Goal: Find specific page/section: Find specific page/section

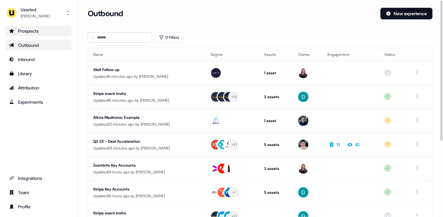
click at [38, 33] on div "Prospects" at bounding box center [38, 31] width 59 height 6
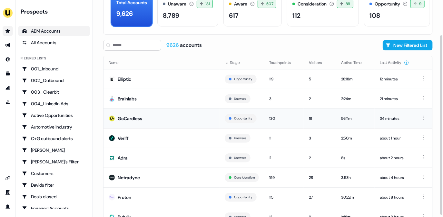
scroll to position [42, 0]
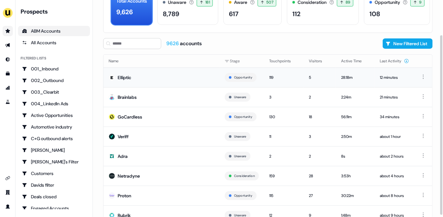
click at [141, 80] on td "Elliptic" at bounding box center [161, 77] width 116 height 20
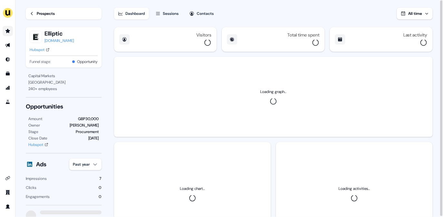
click at [169, 14] on div "Sessions" at bounding box center [171, 13] width 16 height 6
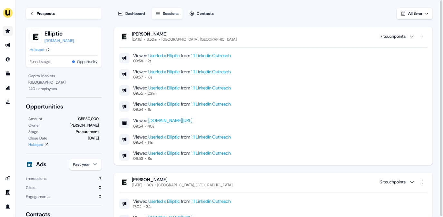
click at [256, 40] on div "Phill Palmer Today 3:52m Kensington, UK 7 touchpoints" at bounding box center [273, 36] width 308 height 11
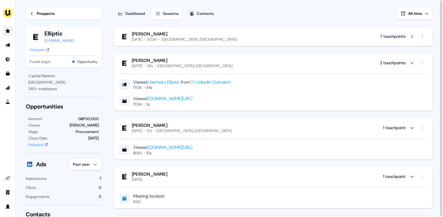
click at [242, 68] on div "Viewed Userled x Elliptic from 1:1 Linkedin Outreach 17:04 34s Viewed www.userl…" at bounding box center [273, 87] width 308 height 38
click at [253, 63] on div "Phill Palmer Thursday, August 14th 36s Kensington, UK 2 touchpoints" at bounding box center [273, 62] width 308 height 11
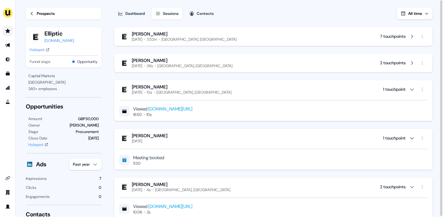
click at [253, 92] on div "Phill Palmer Thursday, August 14th 10s Kensington, UK 1 touchpoint" at bounding box center [273, 89] width 308 height 11
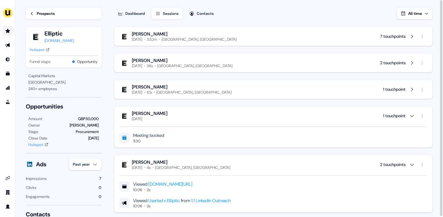
click at [237, 112] on div "Pouyeh Esfahani Wednesday, August 13th 1 touchpoint" at bounding box center [273, 115] width 308 height 11
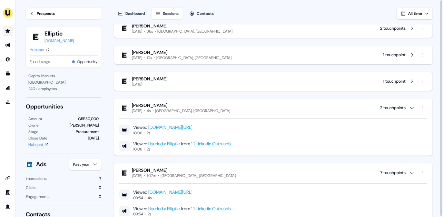
click at [232, 107] on div "Phill Palmer Monday, August 11th 4s Kensington, UK 2 touchpoints" at bounding box center [273, 107] width 308 height 11
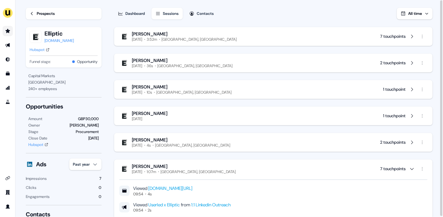
click at [122, 6] on div "Dashboard Sessions Contacts All time" at bounding box center [273, 9] width 318 height 19
click at [124, 11] on button "Dashboard" at bounding box center [131, 14] width 35 height 12
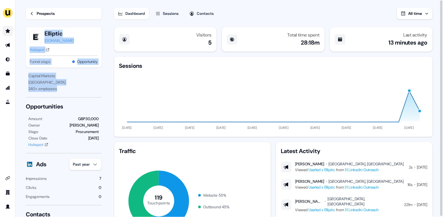
drag, startPoint x: 82, startPoint y: 92, endPoint x: 40, endPoint y: 41, distance: 66.2
click at [40, 41] on div "Prospects Elliptic elliptic.co Hubspot Funnel stage: Opportunity Capital Market…" at bounding box center [64, 163] width 76 height 327
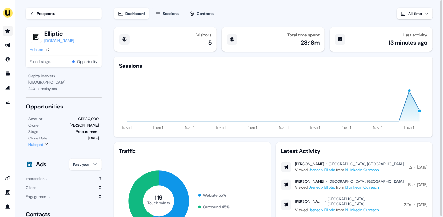
click at [60, 80] on div "London" at bounding box center [63, 82] width 71 height 6
click at [169, 15] on div "Sessions" at bounding box center [171, 13] width 16 height 6
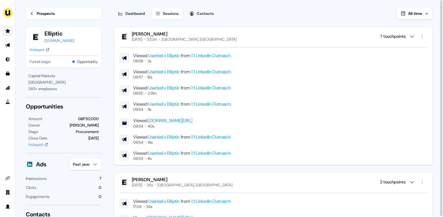
click at [217, 39] on div "Phill Palmer Today 3:52m Kensington, UK 7 touchpoints" at bounding box center [273, 36] width 308 height 11
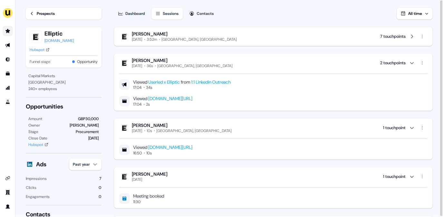
click at [198, 38] on div "Phill Palmer Today 3:52m Kensington, UK 7 touchpoints" at bounding box center [273, 36] width 308 height 11
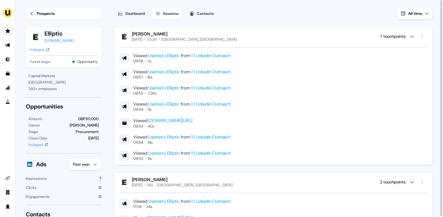
click at [201, 39] on div "Phill Palmer Today 3:52m Kensington, UK 7 touchpoints" at bounding box center [273, 36] width 308 height 11
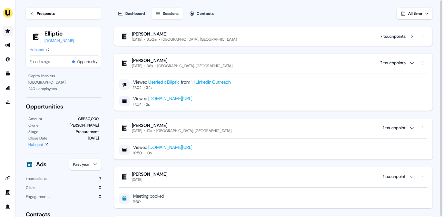
click at [203, 63] on div "Kensington, UK" at bounding box center [195, 65] width 75 height 5
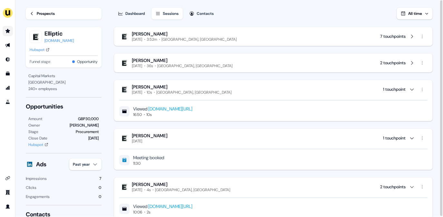
click at [203, 63] on div "Kensington, UK" at bounding box center [195, 65] width 75 height 5
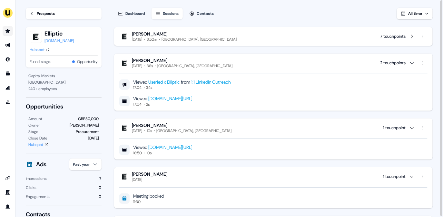
click at [203, 63] on div "Kensington, UK" at bounding box center [195, 65] width 75 height 5
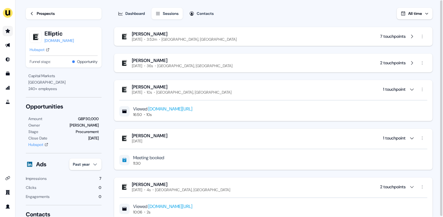
click at [196, 90] on div "Kensington, UK" at bounding box center [194, 92] width 75 height 5
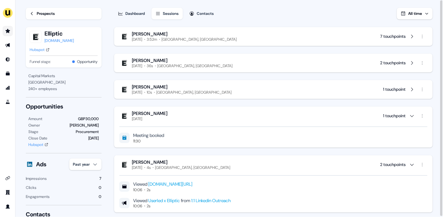
click at [236, 43] on div "Phill Palmer Today 3:52m Kensington, UK 7 touchpoints" at bounding box center [273, 36] width 318 height 19
click at [228, 39] on div "Phill Palmer Today 3:52m Kensington, UK 7 touchpoints" at bounding box center [273, 36] width 308 height 11
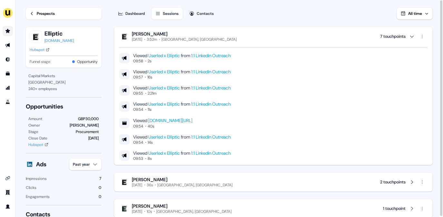
click at [225, 36] on div "Phill Palmer Today 3:52m Kensington, UK 7 touchpoints" at bounding box center [273, 36] width 308 height 11
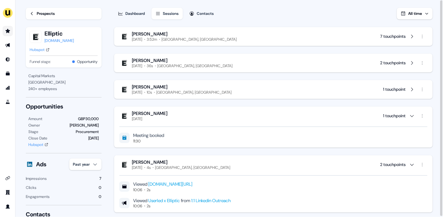
click at [209, 66] on div "Kensington, UK" at bounding box center [195, 65] width 75 height 5
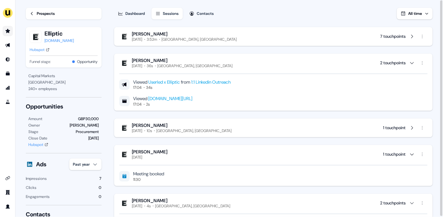
click at [209, 66] on div "Kensington, UK" at bounding box center [195, 65] width 75 height 5
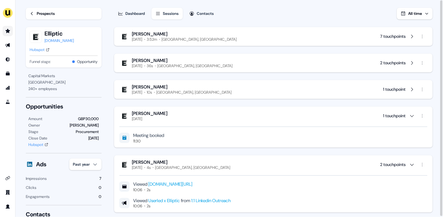
click at [207, 87] on div "Phill Palmer" at bounding box center [182, 87] width 100 height 6
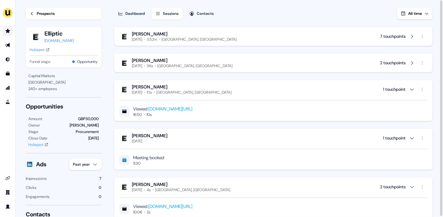
click at [207, 87] on div "Phill Palmer" at bounding box center [182, 87] width 100 height 6
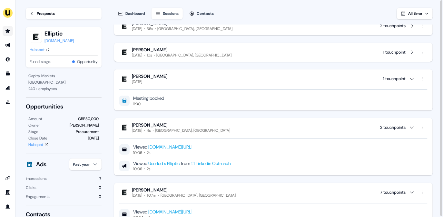
scroll to position [43, 0]
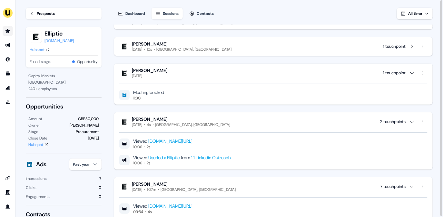
click at [197, 75] on div "Pouyeh Esfahani Wednesday, August 13th 1 touchpoint" at bounding box center [273, 72] width 308 height 11
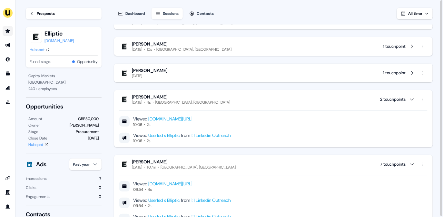
click at [192, 100] on div "Kensington, UK" at bounding box center [192, 102] width 75 height 5
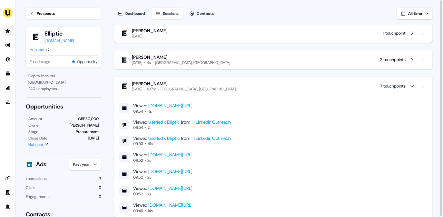
click at [189, 90] on div "Kensington, UK" at bounding box center [198, 88] width 75 height 5
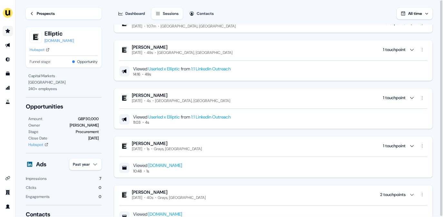
scroll to position [152, 0]
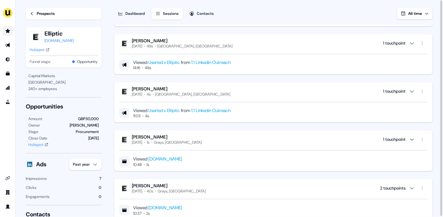
click at [202, 44] on div "Kensington, UK" at bounding box center [195, 46] width 75 height 5
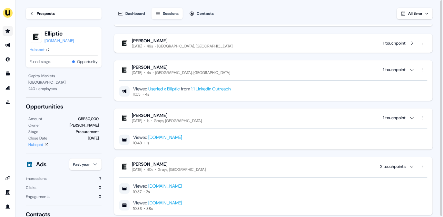
click at [193, 68] on div "Phill Palmer" at bounding box center [181, 67] width 98 height 6
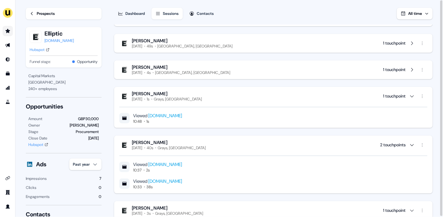
scroll to position [188, 0]
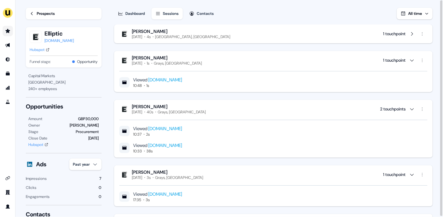
click at [191, 59] on div "Benson Kimani" at bounding box center [167, 58] width 70 height 6
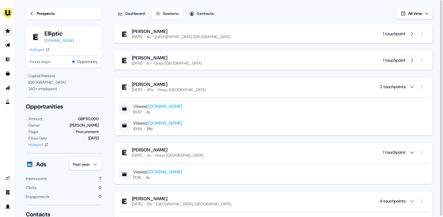
click at [184, 83] on div "Benson Kimani" at bounding box center [169, 84] width 74 height 6
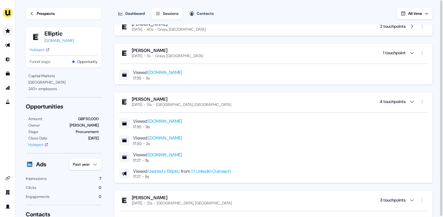
scroll to position [266, 0]
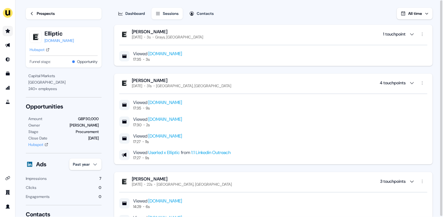
click at [187, 86] on div "Kensington, UK" at bounding box center [193, 85] width 75 height 5
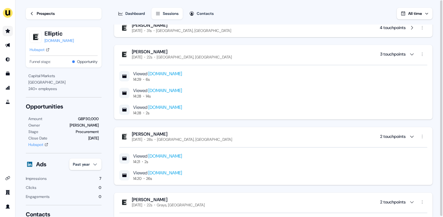
scroll to position [334, 0]
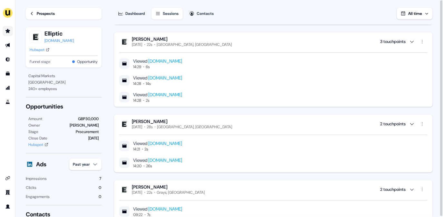
click at [208, 50] on div "Viewed www.userled.io 14:29 6s Viewed www.userled.io 14:28 14s Viewed www.userl…" at bounding box center [273, 75] width 308 height 56
click at [202, 43] on div "Kensington, UK" at bounding box center [194, 44] width 75 height 5
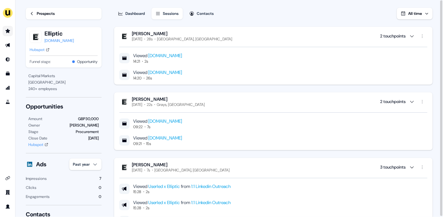
scroll to position [372, 0]
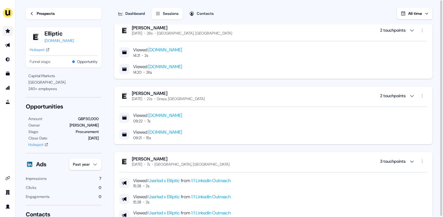
click at [208, 31] on div "Kensington, UK" at bounding box center [194, 33] width 75 height 5
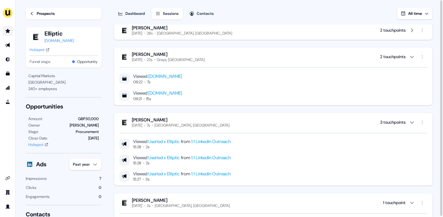
click at [203, 60] on div "Benson Kimani Tuesday, August 5th 22s Grays, UK 2 touchpoints" at bounding box center [273, 56] width 308 height 11
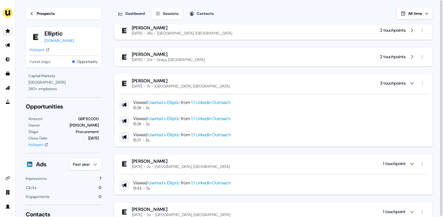
click at [203, 84] on div "Kensington, UK" at bounding box center [192, 85] width 75 height 5
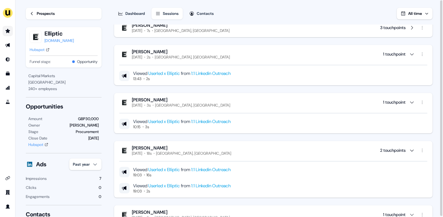
click at [196, 58] on div "Kensington, UK" at bounding box center [192, 56] width 75 height 5
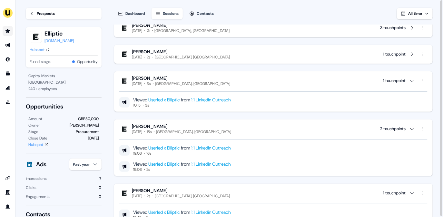
scroll to position [423, 0]
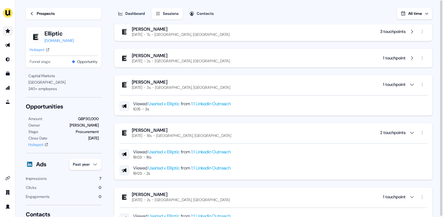
click at [192, 78] on div "Phill Palmer Friday, August 1st 3s Kensington, UK 1 touchpoint Viewed Userled x…" at bounding box center [273, 95] width 318 height 40
click at [187, 87] on div "Kensington, UK" at bounding box center [192, 87] width 75 height 5
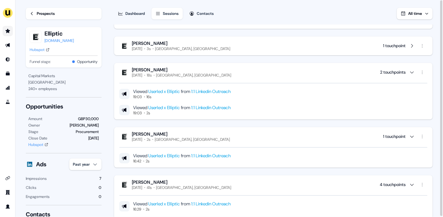
scroll to position [472, 0]
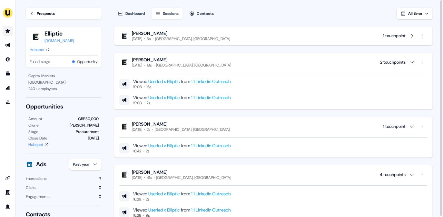
click at [242, 57] on div "Phill Palmer Thursday, July 31st 18s Kensington, UK 2 touchpoints" at bounding box center [273, 62] width 308 height 11
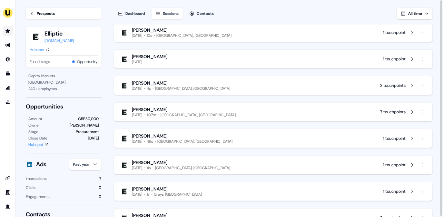
scroll to position [0, 0]
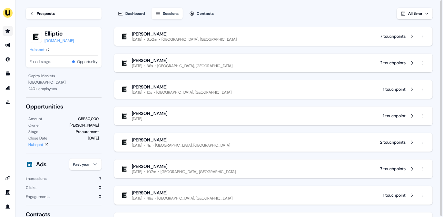
click at [5, 34] on link "Go to prospects" at bounding box center [8, 31] width 10 height 10
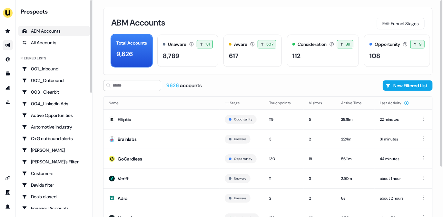
click at [5, 46] on icon "Go to outbound experience" at bounding box center [7, 45] width 5 height 5
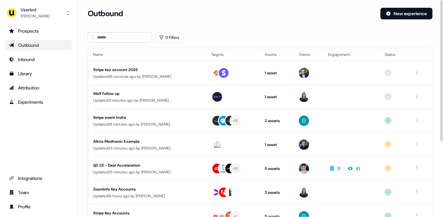
click at [177, 31] on section "Loading... Outbound New experience 0 Filters Name Targets Assets Owner Engageme…" at bounding box center [259, 170] width 365 height 325
click at [175, 38] on button "0 Filters" at bounding box center [169, 37] width 29 height 10
click at [176, 67] on html "For the best experience switch devices to a bigger screen. Go to Userled.io Use…" at bounding box center [221, 108] width 443 height 217
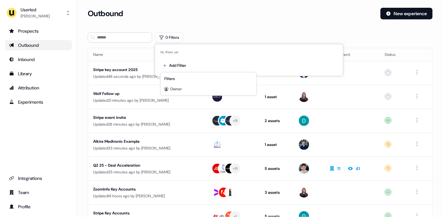
click at [272, 9] on html "For the best experience switch devices to a bigger screen. Go to Userled.io Use…" at bounding box center [221, 108] width 443 height 217
click at [270, 9] on div "Outbound" at bounding box center [231, 14] width 287 height 12
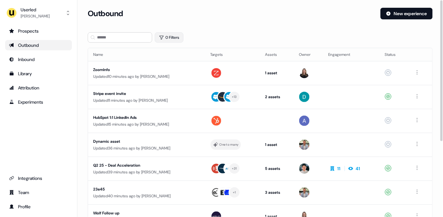
click at [164, 36] on icon "button" at bounding box center [161, 37] width 5 height 5
click at [179, 63] on html "For the best experience switch devices to a bigger screen. Go to [DOMAIN_NAME] …" at bounding box center [221, 108] width 443 height 217
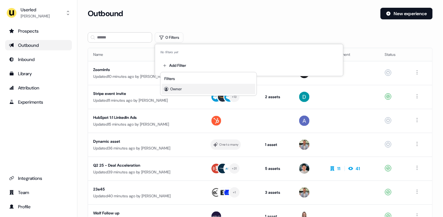
click at [181, 88] on span "Owner" at bounding box center [176, 88] width 12 height 5
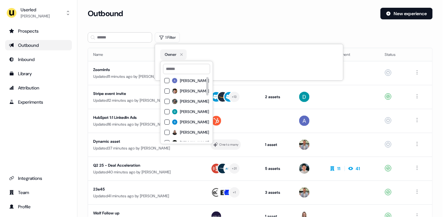
click at [187, 101] on span "[PERSON_NAME]" at bounding box center [194, 101] width 29 height 5
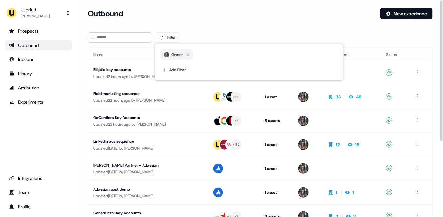
click at [196, 13] on div "Outbound" at bounding box center [231, 14] width 287 height 12
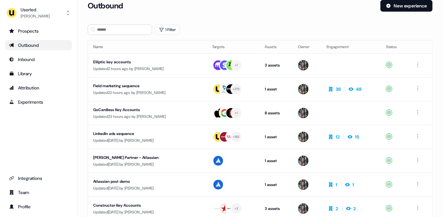
scroll to position [9, 0]
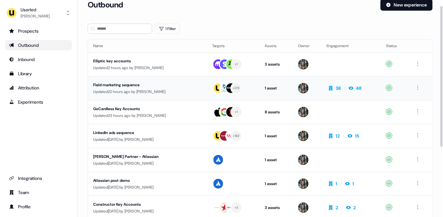
click at [164, 88] on div "Updated 22 hours ago by Charlotte Stone" at bounding box center [147, 91] width 109 height 6
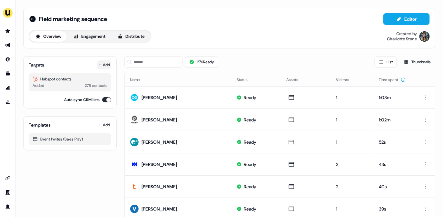
click at [101, 62] on button "Add" at bounding box center [104, 64] width 14 height 9
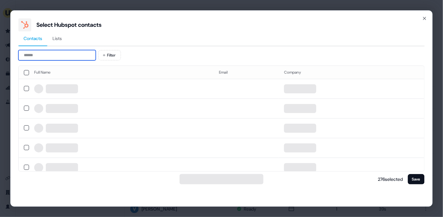
click at [91, 59] on input at bounding box center [56, 55] width 77 height 10
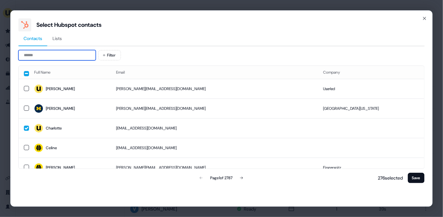
paste input "**********"
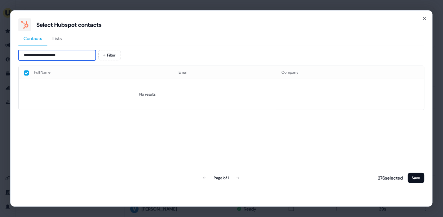
drag, startPoint x: 33, startPoint y: 55, endPoint x: 5, endPoint y: 54, distance: 28.0
click at [5, 54] on div "**********" at bounding box center [221, 108] width 443 height 217
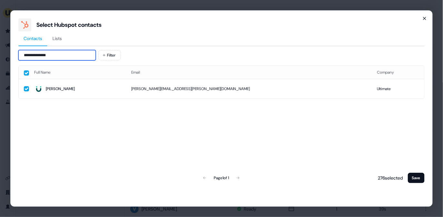
type input "**********"
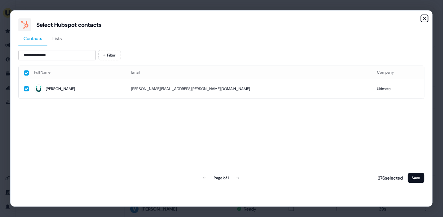
click at [426, 18] on icon "button" at bounding box center [424, 18] width 5 height 5
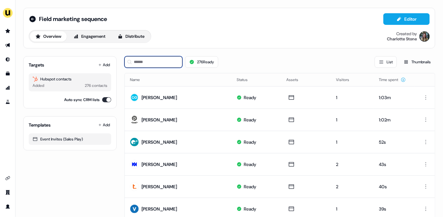
click at [160, 63] on input at bounding box center [153, 62] width 58 height 12
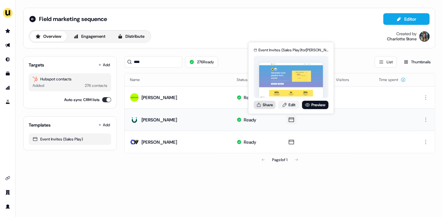
click at [266, 104] on button "Share" at bounding box center [265, 105] width 22 height 8
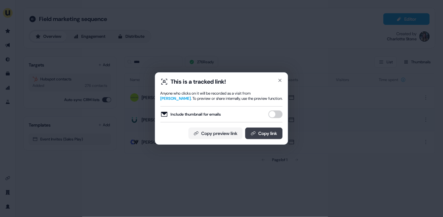
click at [260, 132] on button "Copy link" at bounding box center [263, 133] width 37 height 12
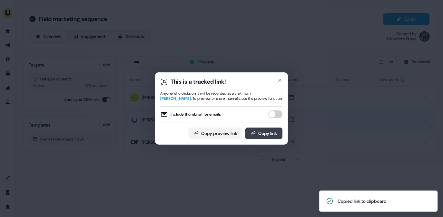
click at [274, 129] on button "Copy link" at bounding box center [263, 133] width 37 height 12
click at [148, 66] on div "This is a tracked link! Anyone who clicks on it will be recorded as a visit fro…" at bounding box center [221, 108] width 443 height 217
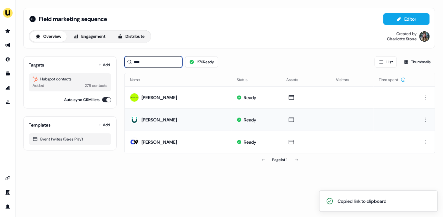
drag, startPoint x: 160, startPoint y: 62, endPoint x: 129, endPoint y: 63, distance: 31.3
click at [129, 63] on div "****" at bounding box center [153, 62] width 58 height 12
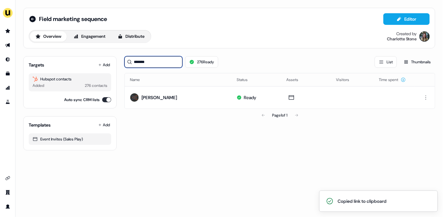
type input "*******"
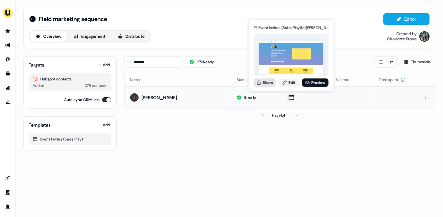
click at [271, 82] on button "Share" at bounding box center [265, 82] width 22 height 8
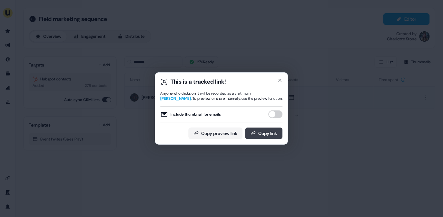
click at [259, 136] on button "Copy link" at bounding box center [263, 133] width 37 height 12
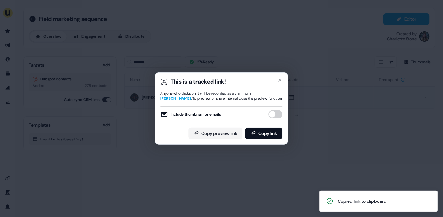
click at [92, 63] on div "This is a tracked link! Anyone who clicks on it will be recorded as a visit fro…" at bounding box center [221, 108] width 443 height 217
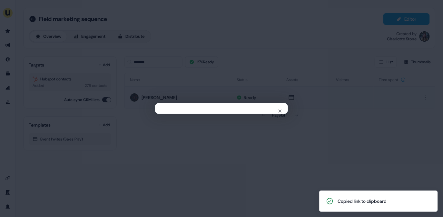
click at [92, 63] on div "Close" at bounding box center [221, 108] width 443 height 217
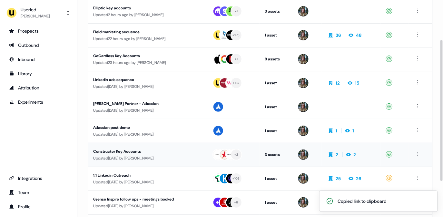
scroll to position [62, 0]
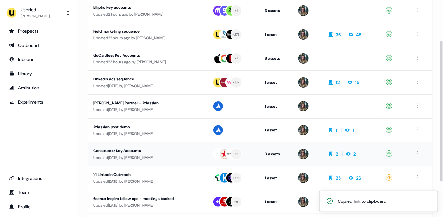
click at [152, 164] on td "Constructor Key Accounts Updated 6 days ago by James Johnson" at bounding box center [147, 154] width 119 height 24
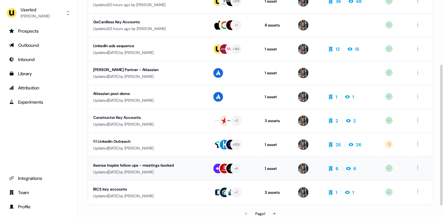
scroll to position [99, 0]
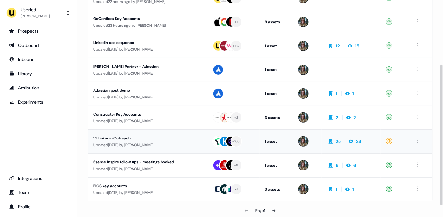
click at [140, 139] on div "1:1 Linkedin Outreach" at bounding box center [147, 138] width 109 height 6
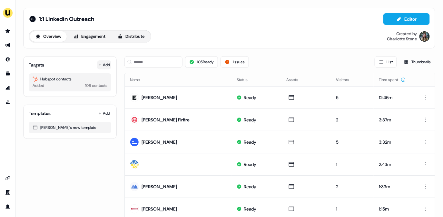
click at [102, 65] on button "Add" at bounding box center [104, 64] width 14 height 9
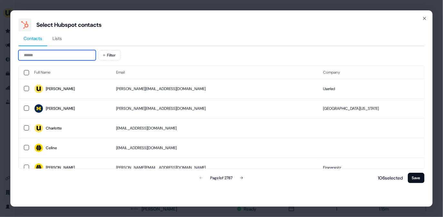
click at [77, 53] on input at bounding box center [56, 55] width 77 height 10
paste input "**********"
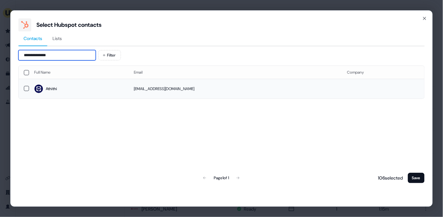
type input "**********"
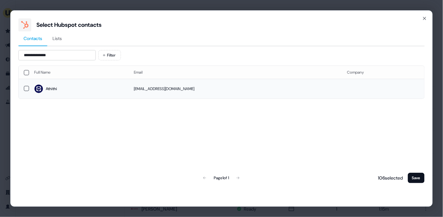
click at [86, 85] on span "Athithi" at bounding box center [79, 88] width 90 height 9
click at [411, 176] on button "Save" at bounding box center [416, 177] width 17 height 10
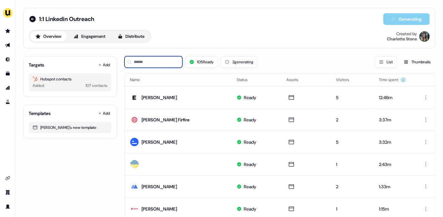
click at [143, 63] on input at bounding box center [153, 62] width 58 height 12
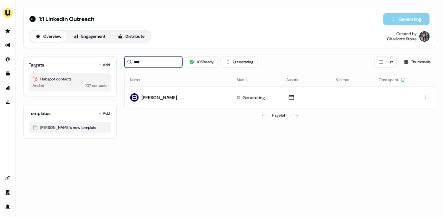
type input "****"
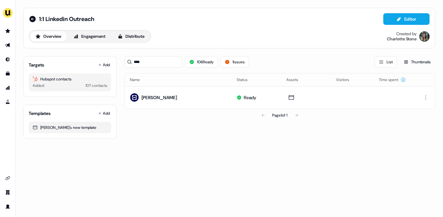
click at [260, 134] on div "**** 106 Ready 1 issues List Thumbnails Name Status Assets Visitors Time spent …" at bounding box center [279, 95] width 311 height 88
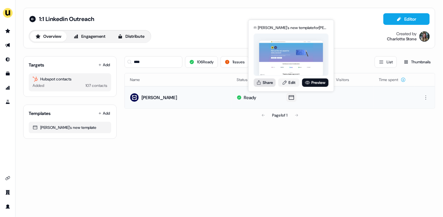
click at [268, 81] on button "Share" at bounding box center [265, 82] width 22 height 8
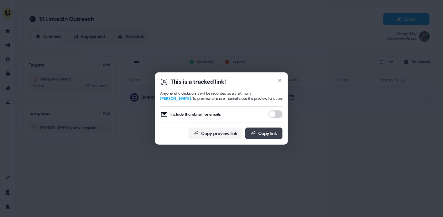
click at [265, 132] on button "Copy link" at bounding box center [263, 133] width 37 height 12
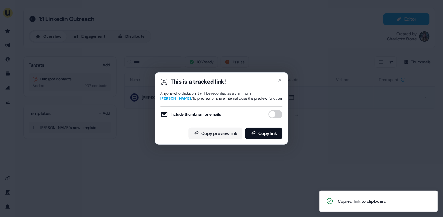
drag, startPoint x: 102, startPoint y: 71, endPoint x: 34, endPoint y: 0, distance: 97.6
click at [102, 71] on div "This is a tracked link! Anyone who clicks on it will be recorded as a visit fro…" at bounding box center [221, 108] width 443 height 217
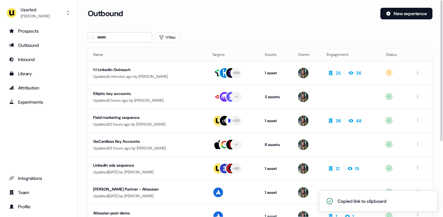
click at [143, 99] on div "Updated 2 hours ago by Yann Sarfati" at bounding box center [147, 100] width 109 height 6
click at [144, 119] on div "Field marketing sequence" at bounding box center [147, 117] width 109 height 6
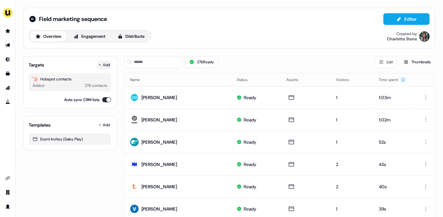
click at [105, 64] on button "Add" at bounding box center [104, 64] width 14 height 9
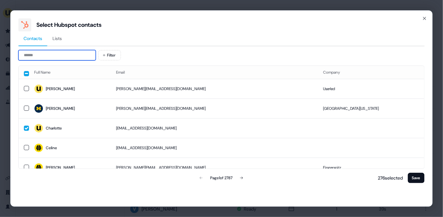
click at [41, 59] on input at bounding box center [56, 55] width 77 height 10
paste input "**********"
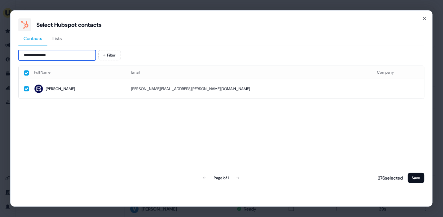
type input "**********"
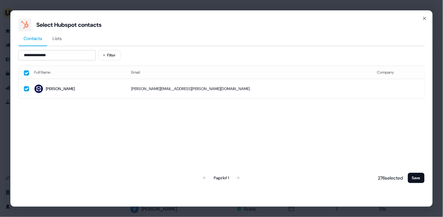
click at [95, 89] on span "Simin" at bounding box center [77, 88] width 87 height 9
click at [94, 89] on span "Simin" at bounding box center [77, 88] width 87 height 9
click at [420, 18] on div "Select Hubspot contacts" at bounding box center [221, 24] width 406 height 13
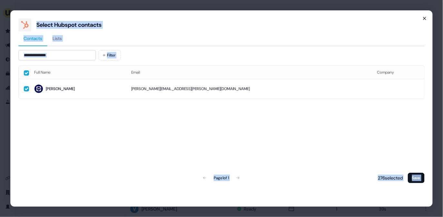
click at [422, 18] on div "**********" at bounding box center [221, 108] width 422 height 196
click at [424, 17] on icon "button" at bounding box center [424, 18] width 5 height 5
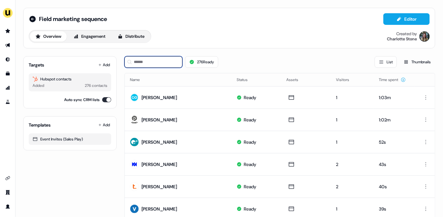
click at [140, 60] on input at bounding box center [153, 62] width 58 height 12
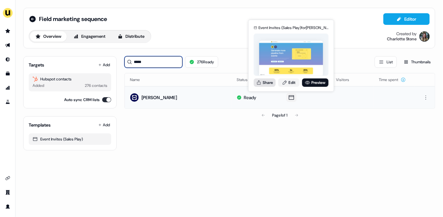
type input "*****"
click at [257, 83] on icon at bounding box center [258, 82] width 5 height 5
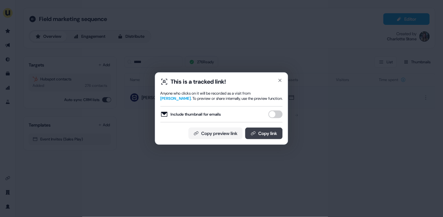
click at [265, 133] on button "Copy link" at bounding box center [263, 133] width 37 height 12
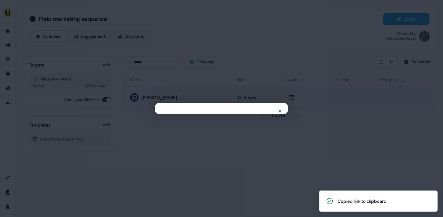
click at [120, 99] on div "Close" at bounding box center [221, 108] width 443 height 217
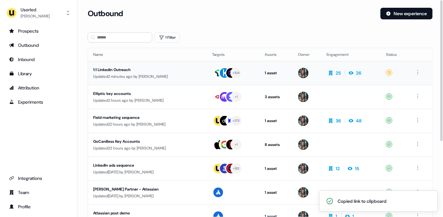
click at [131, 75] on div "Updated 2 minutes ago by Charlotte Stone" at bounding box center [147, 76] width 109 height 6
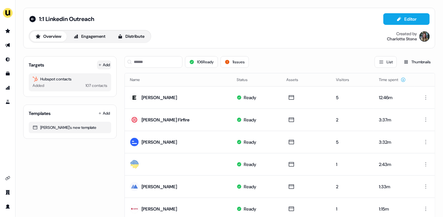
click at [107, 63] on button "Add" at bounding box center [104, 64] width 14 height 9
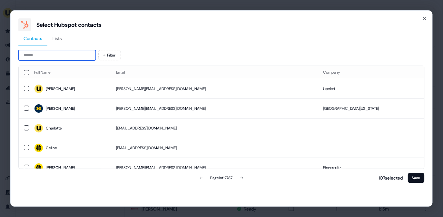
click at [53, 60] on input at bounding box center [56, 55] width 77 height 10
paste input "**********"
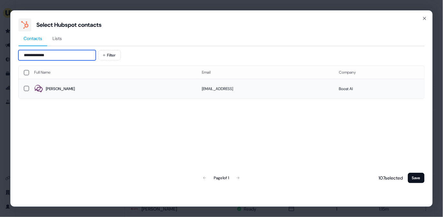
type input "**********"
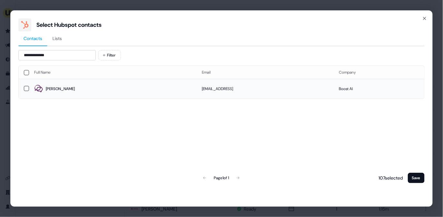
click at [82, 84] on span "Tulika" at bounding box center [113, 88] width 158 height 9
click at [415, 174] on button "Save" at bounding box center [416, 177] width 17 height 10
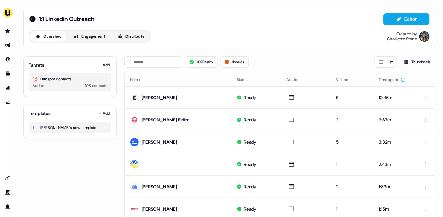
click at [139, 69] on div "107 Ready 1 issues List Thumbnails" at bounding box center [279, 62] width 311 height 22
click at [139, 67] on input at bounding box center [153, 62] width 58 height 12
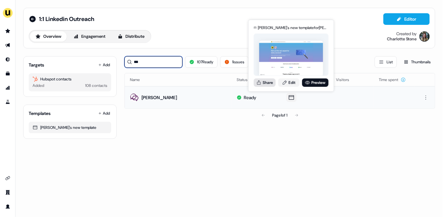
type input "***"
click at [258, 84] on icon at bounding box center [259, 82] width 4 height 4
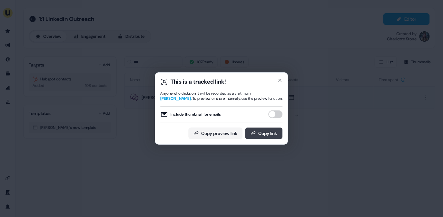
click at [268, 133] on button "Copy link" at bounding box center [263, 133] width 37 height 12
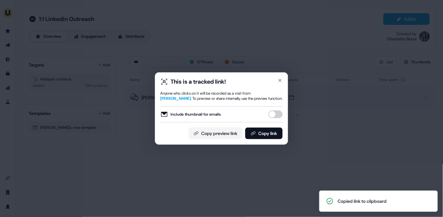
click at [208, 69] on div "This is a tracked link! Anyone who clicks on it will be recorded as a visit fro…" at bounding box center [221, 108] width 443 height 217
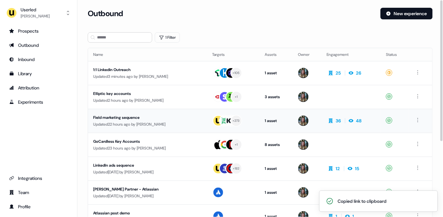
click at [143, 119] on div "Field marketing sequence" at bounding box center [147, 117] width 109 height 6
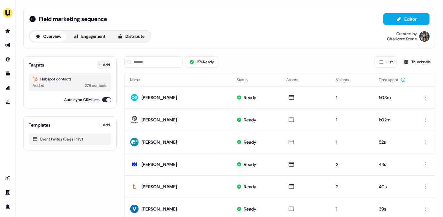
click at [104, 65] on button "Add" at bounding box center [104, 64] width 14 height 9
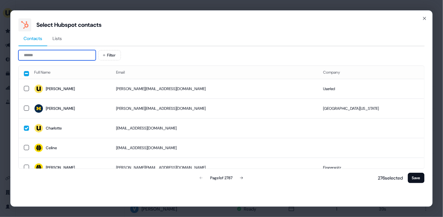
click at [72, 58] on input at bounding box center [56, 55] width 77 height 10
paste input "**********"
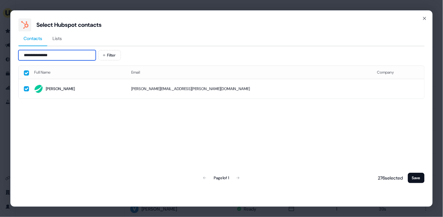
type input "**********"
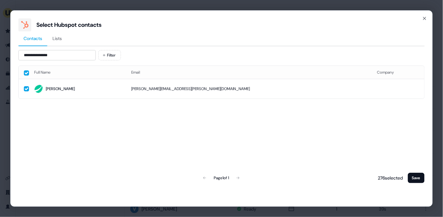
click at [421, 21] on div "Select Hubspot contacts" at bounding box center [221, 24] width 406 height 13
click at [424, 17] on icon "button" at bounding box center [424, 18] width 3 height 3
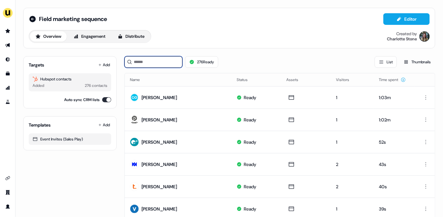
click at [175, 59] on input at bounding box center [153, 62] width 58 height 12
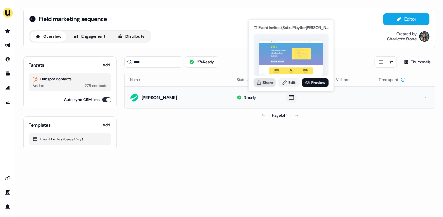
click at [266, 84] on button "Share" at bounding box center [265, 82] width 22 height 8
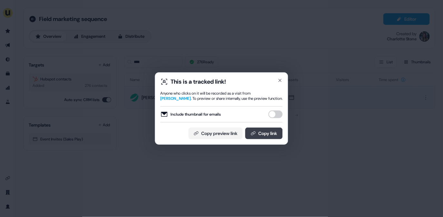
click at [266, 131] on button "Copy link" at bounding box center [263, 133] width 37 height 12
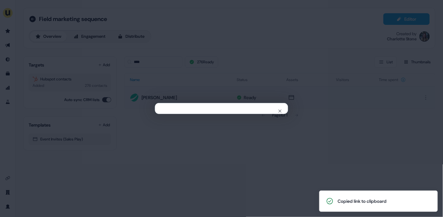
drag, startPoint x: 116, startPoint y: 120, endPoint x: 133, endPoint y: 82, distance: 41.8
click at [116, 120] on div "Close" at bounding box center [221, 108] width 443 height 217
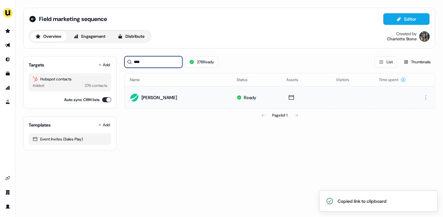
drag, startPoint x: 166, startPoint y: 63, endPoint x: 121, endPoint y: 63, distance: 44.8
click at [121, 63] on div "Targets Add Hubspot contacts Added 276 contacts Auto sync CRM lists Templates A…" at bounding box center [229, 100] width 412 height 99
paste input "**********"
type input "**********"
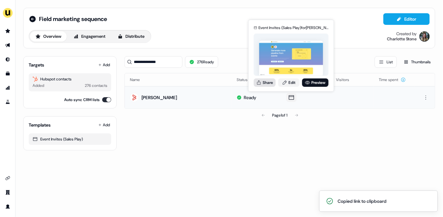
click at [266, 84] on button "Share" at bounding box center [265, 82] width 22 height 8
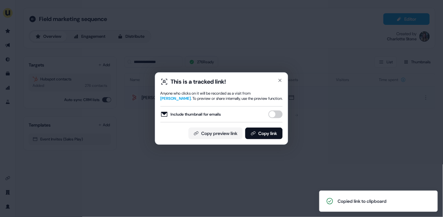
click at [276, 138] on button "Copy link" at bounding box center [263, 133] width 37 height 12
click at [222, 37] on div "This is a tracked link! Anyone who clicks on it will be recorded as a visit fro…" at bounding box center [221, 108] width 443 height 217
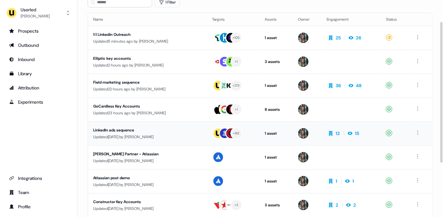
scroll to position [35, 0]
click at [129, 133] on div "Updated 4 days ago by Charlotte Stone" at bounding box center [147, 136] width 109 height 6
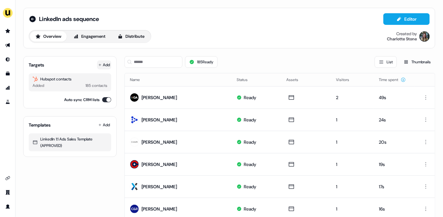
click at [101, 66] on icon at bounding box center [99, 64] width 3 height 3
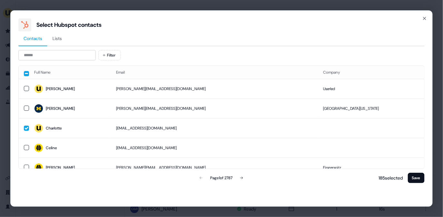
click at [64, 66] on th "Full Name" at bounding box center [70, 72] width 82 height 13
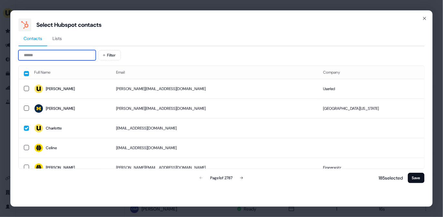
click at [62, 56] on input at bounding box center [56, 55] width 77 height 10
paste input "**********"
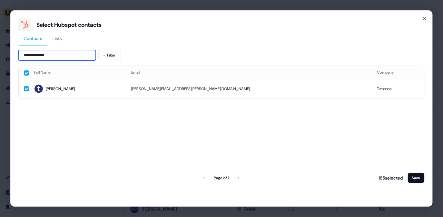
type input "**********"
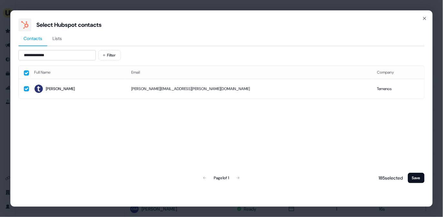
click at [431, 18] on div "**********" at bounding box center [221, 108] width 422 height 196
click at [427, 19] on icon "button" at bounding box center [424, 18] width 5 height 5
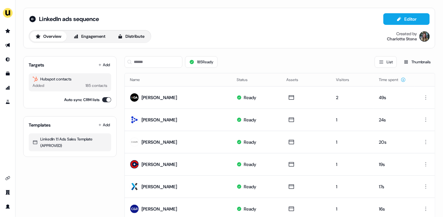
click at [169, 68] on div "185 Ready List Thumbnails" at bounding box center [279, 62] width 311 height 22
click at [169, 64] on input at bounding box center [153, 62] width 58 height 12
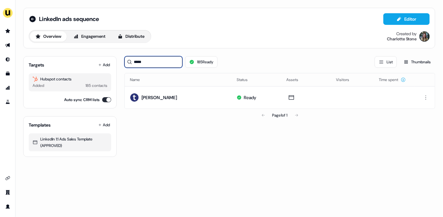
type input "*****"
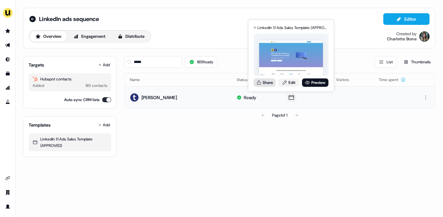
click at [266, 86] on button "Share" at bounding box center [265, 82] width 22 height 8
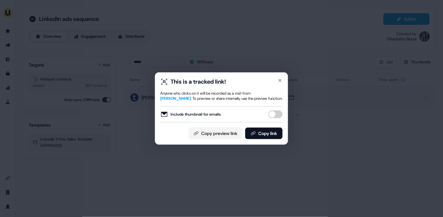
click at [270, 129] on button "Copy link" at bounding box center [263, 133] width 37 height 12
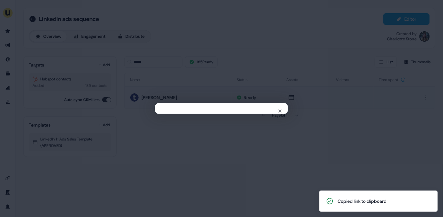
click at [103, 121] on div "Close" at bounding box center [221, 108] width 443 height 217
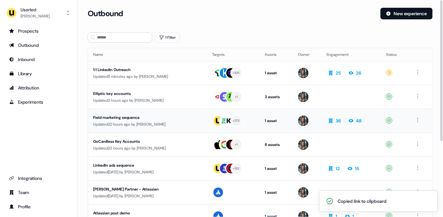
click at [141, 115] on div "Field marketing sequence" at bounding box center [147, 117] width 109 height 6
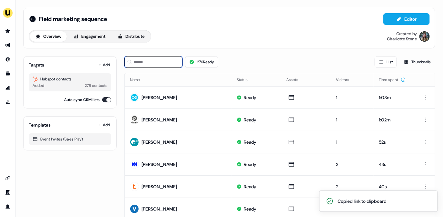
click at [156, 62] on input at bounding box center [153, 62] width 58 height 12
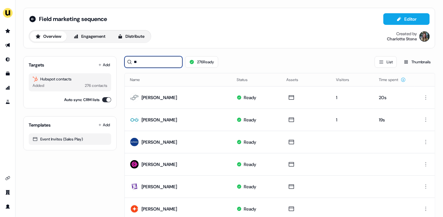
type input "*"
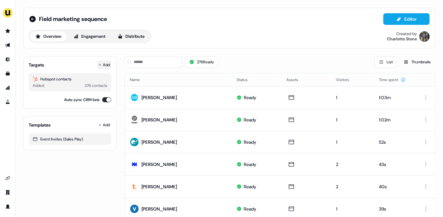
click at [103, 62] on button "Add" at bounding box center [104, 64] width 14 height 9
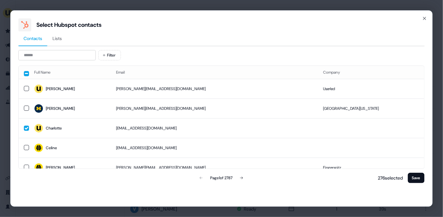
click at [60, 61] on div "Filter Full Name Email Company David david@userled.io Userled Evelyna evelynaj@…" at bounding box center [221, 117] width 406 height 134
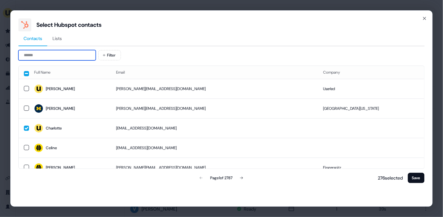
click at [61, 55] on input at bounding box center [56, 55] width 77 height 10
paste input "**********"
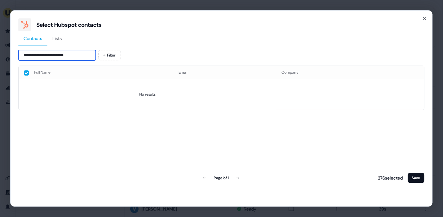
drag, startPoint x: 53, startPoint y: 54, endPoint x: 39, endPoint y: 55, distance: 14.5
click at [39, 55] on input "**********" at bounding box center [56, 55] width 77 height 10
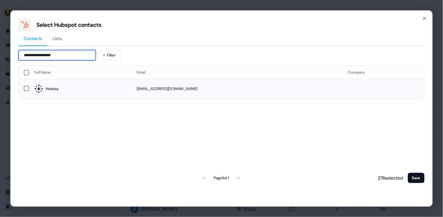
type input "**********"
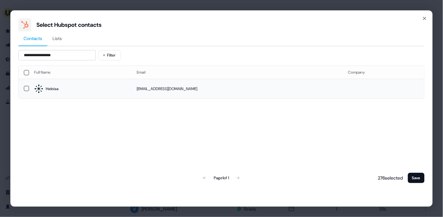
click at [117, 86] on span "Heloisa" at bounding box center [80, 88] width 92 height 9
click at [412, 179] on button "Save" at bounding box center [416, 177] width 17 height 10
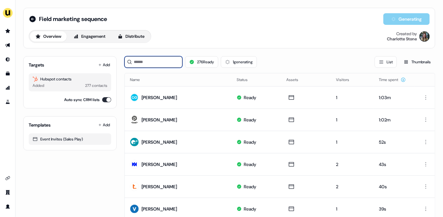
click at [156, 66] on input at bounding box center [153, 62] width 58 height 12
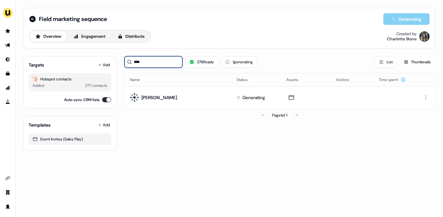
type input "****"
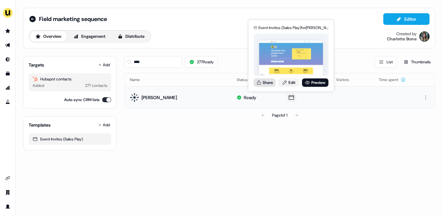
click at [264, 80] on button "Share" at bounding box center [265, 82] width 22 height 8
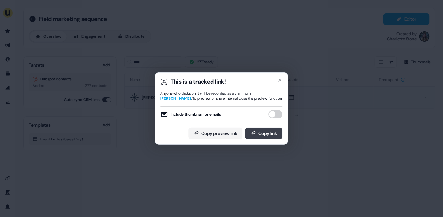
click at [269, 134] on button "Copy link" at bounding box center [263, 133] width 37 height 12
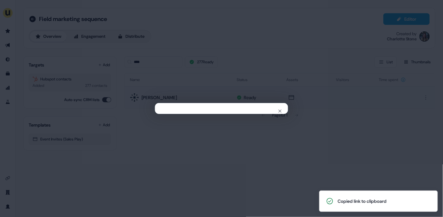
click at [78, 108] on div "Close" at bounding box center [221, 108] width 443 height 217
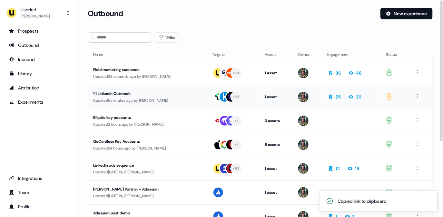
click at [122, 87] on td "1:1 Linkedin Outreach Updated 6 minutes ago by Charlotte Stone" at bounding box center [147, 97] width 119 height 24
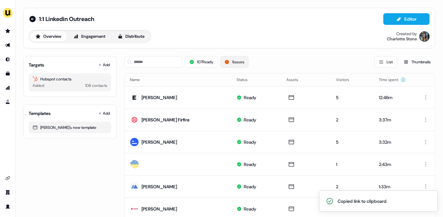
click at [241, 63] on button "1 issues" at bounding box center [234, 62] width 28 height 12
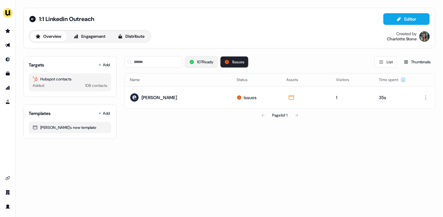
click at [210, 60] on button "107 Ready" at bounding box center [201, 62] width 33 height 12
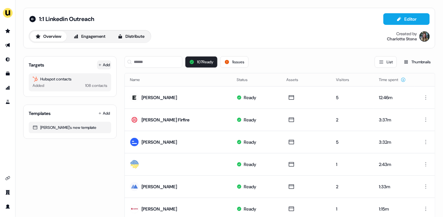
click at [102, 64] on button "Add" at bounding box center [104, 64] width 14 height 9
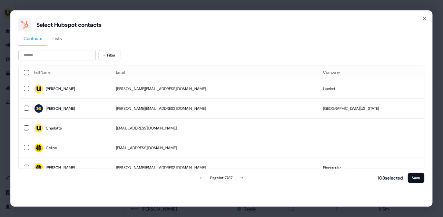
click at [57, 60] on div "Filter Full Name Email Company David david@userled.io Userled Evelyna evelynaj@…" at bounding box center [221, 117] width 406 height 134
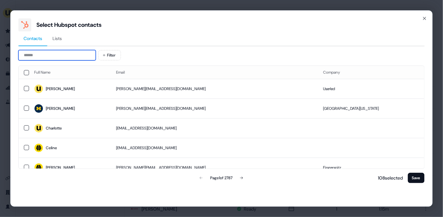
click at [58, 56] on input at bounding box center [56, 55] width 77 height 10
paste input "**********"
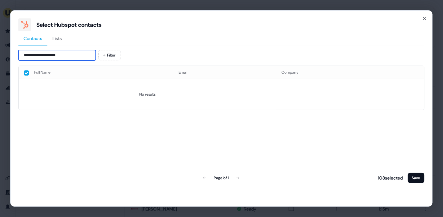
drag, startPoint x: 50, startPoint y: 55, endPoint x: 36, endPoint y: 55, distance: 14.5
click at [36, 55] on input "**********" at bounding box center [56, 55] width 77 height 10
type input "**********"
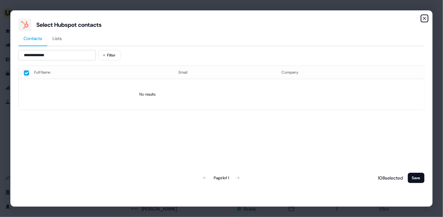
click at [425, 18] on icon "button" at bounding box center [424, 18] width 3 height 3
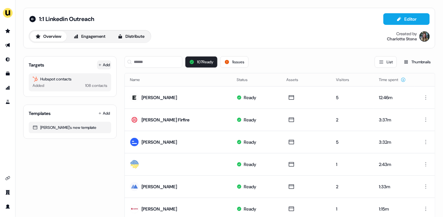
click at [102, 62] on button "Add" at bounding box center [104, 64] width 14 height 9
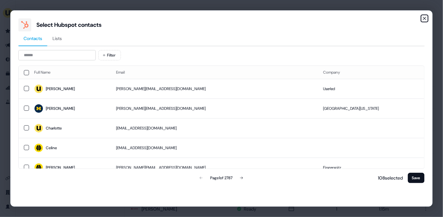
click at [427, 19] on icon "button" at bounding box center [424, 18] width 5 height 5
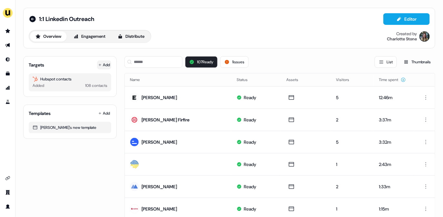
click at [106, 64] on button "Add" at bounding box center [104, 64] width 14 height 9
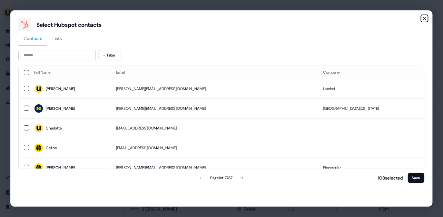
click at [424, 20] on icon "button" at bounding box center [424, 18] width 5 height 5
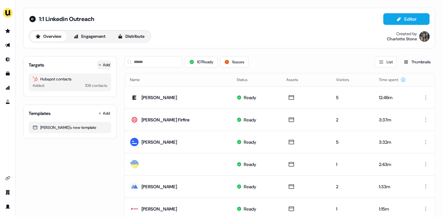
click at [105, 65] on button "Add" at bounding box center [104, 64] width 14 height 9
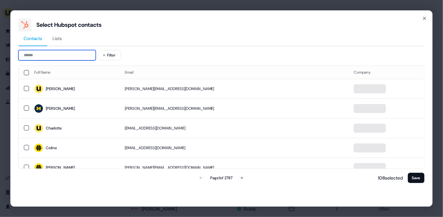
click at [62, 56] on input at bounding box center [56, 55] width 77 height 10
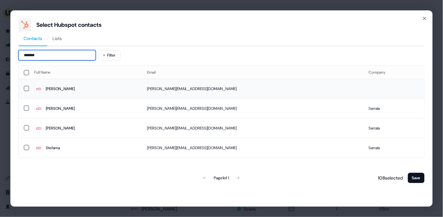
type input "*******"
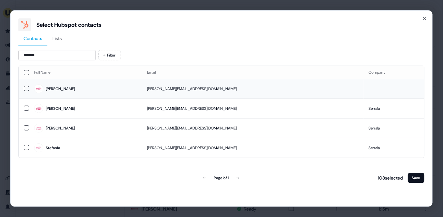
click at [110, 91] on span "Ricardo" at bounding box center [85, 88] width 102 height 9
click at [419, 177] on button "Save" at bounding box center [416, 177] width 17 height 10
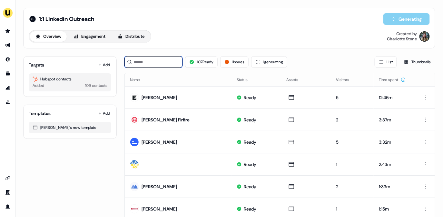
click at [167, 57] on input at bounding box center [153, 62] width 58 height 12
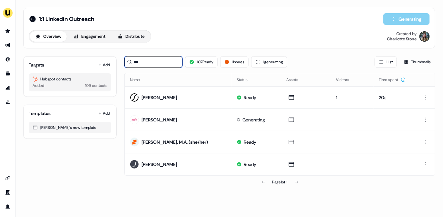
type input "***"
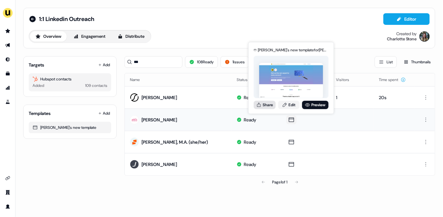
click at [256, 104] on button "Share" at bounding box center [265, 105] width 22 height 8
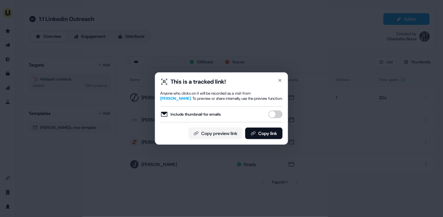
drag, startPoint x: 264, startPoint y: 132, endPoint x: 268, endPoint y: 120, distance: 12.7
click at [265, 132] on button "Copy link" at bounding box center [263, 133] width 37 height 12
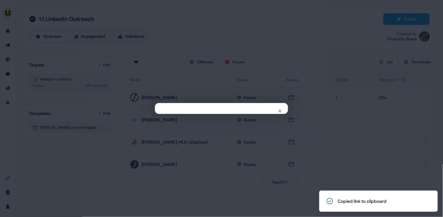
click at [142, 79] on div "Close" at bounding box center [221, 108] width 443 height 217
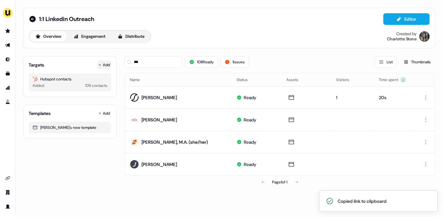
click at [106, 68] on button "Add" at bounding box center [104, 64] width 14 height 9
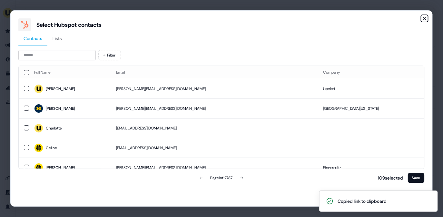
click at [423, 16] on icon "button" at bounding box center [424, 18] width 5 height 5
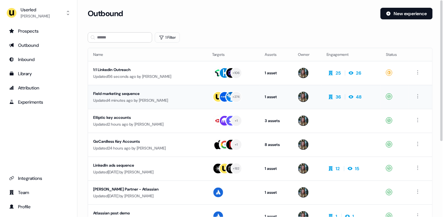
click at [146, 93] on div "Field marketing sequence" at bounding box center [147, 93] width 109 height 6
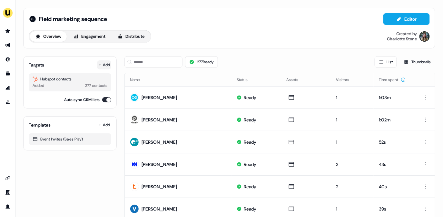
click at [102, 62] on button "Add" at bounding box center [104, 64] width 14 height 9
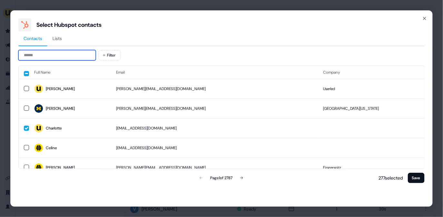
click at [58, 54] on input at bounding box center [56, 55] width 77 height 10
paste input "**********"
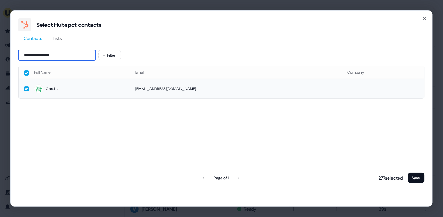
type input "**********"
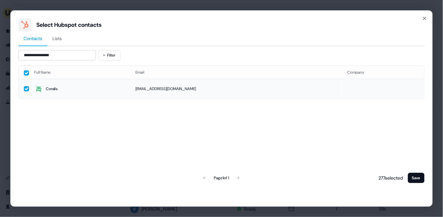
click at [107, 88] on span "Coralis" at bounding box center [79, 88] width 91 height 9
click at [425, 18] on icon "button" at bounding box center [424, 18] width 3 height 3
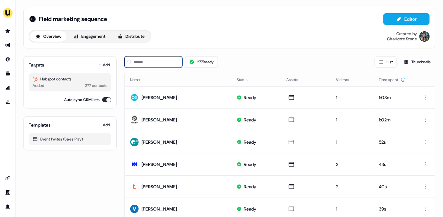
click at [144, 63] on input at bounding box center [153, 62] width 58 height 12
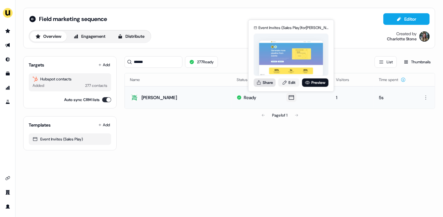
click at [266, 79] on button "Share" at bounding box center [265, 82] width 22 height 8
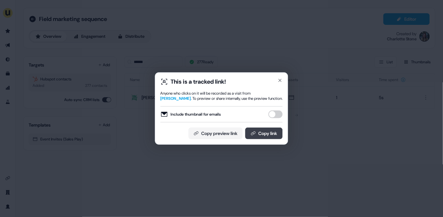
click at [260, 131] on button "Copy link" at bounding box center [263, 133] width 37 height 12
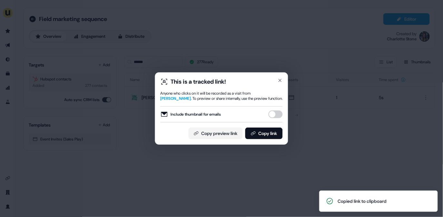
click at [247, 179] on div "This is a tracked link! Anyone who clicks on it will be recorded as a visit fro…" at bounding box center [221, 108] width 443 height 217
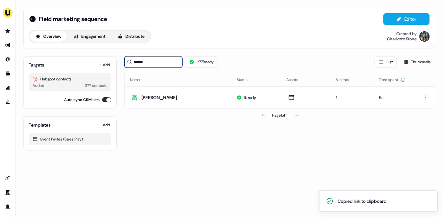
drag, startPoint x: 155, startPoint y: 66, endPoint x: 126, endPoint y: 62, distance: 29.6
click at [126, 62] on input "******" at bounding box center [153, 62] width 58 height 12
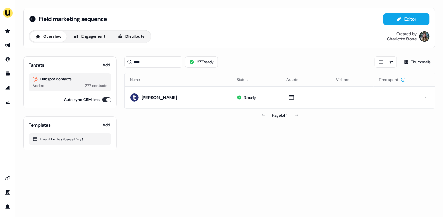
drag, startPoint x: 253, startPoint y: 147, endPoint x: 264, endPoint y: 108, distance: 39.7
click at [253, 146] on div "**** 277 Ready List Thumbnails Name Status Assets Visitors Time spent Bala Desi…" at bounding box center [279, 100] width 311 height 99
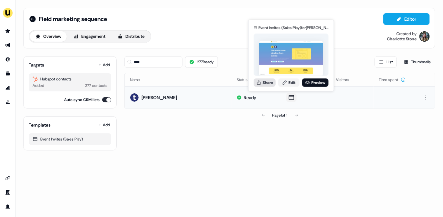
click at [266, 83] on button "Share" at bounding box center [265, 82] width 22 height 8
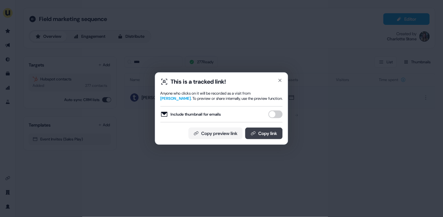
click at [276, 139] on button "Copy link" at bounding box center [263, 133] width 37 height 12
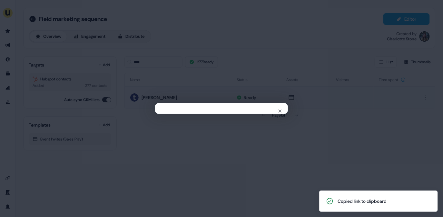
click at [124, 134] on div "Close" at bounding box center [221, 108] width 443 height 217
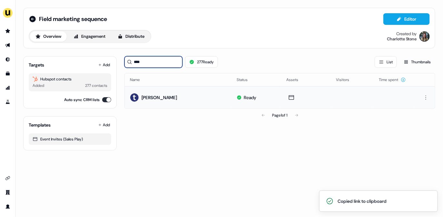
drag, startPoint x: 143, startPoint y: 62, endPoint x: 133, endPoint y: 62, distance: 10.6
click at [133, 62] on input "****" at bounding box center [153, 62] width 58 height 12
type input "****"
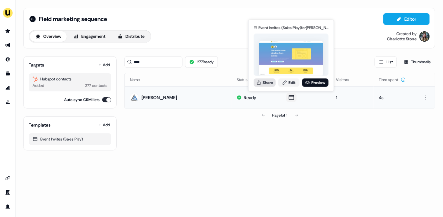
click at [267, 83] on button "Share" at bounding box center [265, 82] width 22 height 8
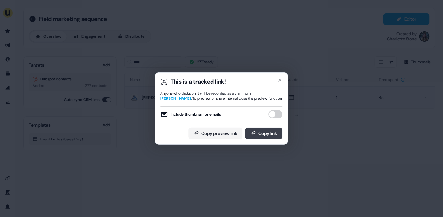
click at [261, 133] on button "Copy link" at bounding box center [263, 133] width 37 height 12
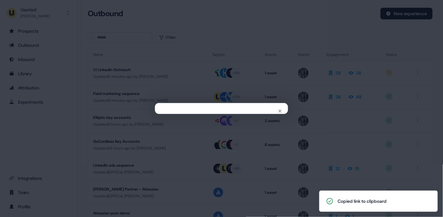
click at [122, 88] on div "Close" at bounding box center [221, 108] width 443 height 217
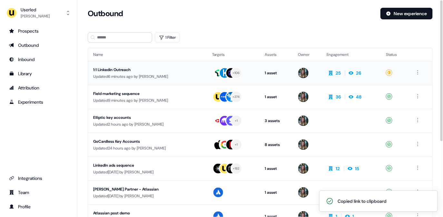
click at [123, 71] on div "1:1 Linkedin Outreach" at bounding box center [147, 69] width 109 height 6
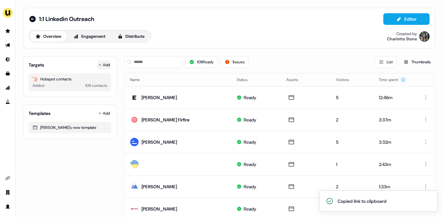
click at [110, 61] on button "Add" at bounding box center [104, 64] width 14 height 9
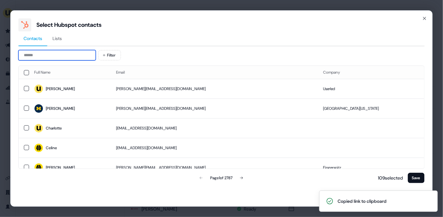
click at [84, 58] on input at bounding box center [56, 55] width 77 height 10
paste input "**********"
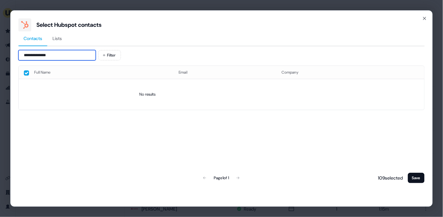
type input "**********"
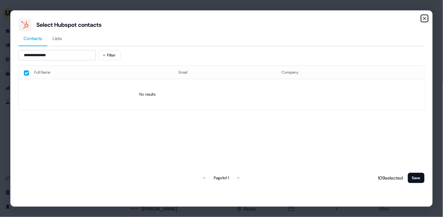
click at [427, 20] on icon "button" at bounding box center [424, 18] width 5 height 5
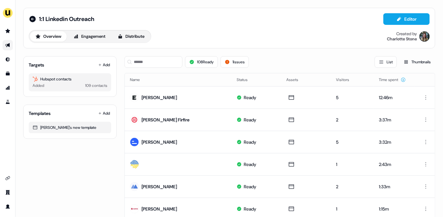
click at [6, 49] on link "Go to outbound experience" at bounding box center [8, 45] width 10 height 10
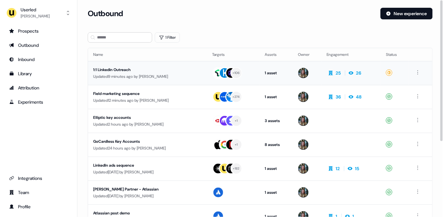
click at [163, 72] on div "1:1 Linkedin Outreach" at bounding box center [147, 69] width 109 height 6
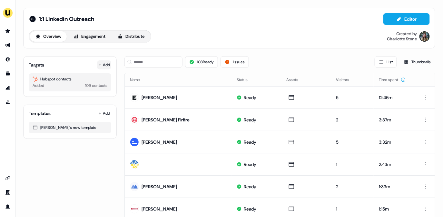
click at [102, 65] on button "Add" at bounding box center [104, 64] width 14 height 9
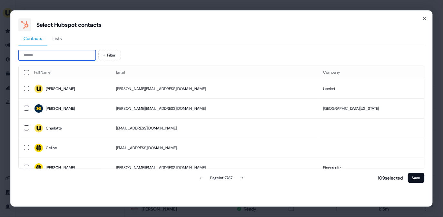
click at [68, 52] on input at bounding box center [56, 55] width 77 height 10
paste input "**********"
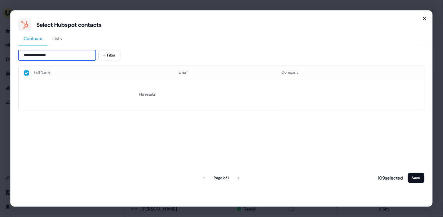
type input "**********"
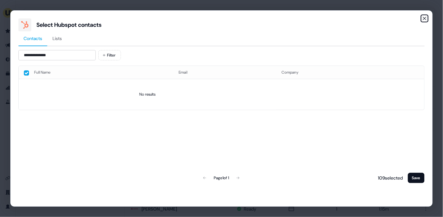
click at [423, 18] on icon "button" at bounding box center [424, 18] width 5 height 5
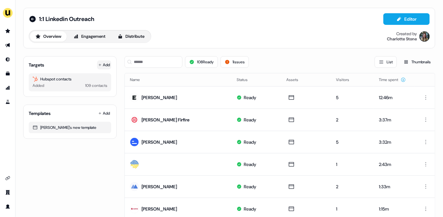
click at [100, 67] on button "Add" at bounding box center [104, 64] width 14 height 9
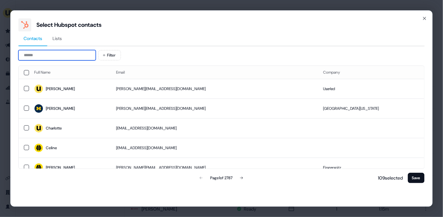
click at [52, 55] on input at bounding box center [56, 55] width 77 height 10
paste input "**********"
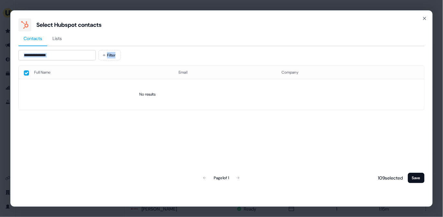
drag, startPoint x: 104, startPoint y: 62, endPoint x: 50, endPoint y: 61, distance: 54.8
click at [50, 61] on div "**********" at bounding box center [221, 117] width 406 height 134
drag, startPoint x: 64, startPoint y: 58, endPoint x: 18, endPoint y: 55, distance: 46.5
click at [18, 55] on input "**********" at bounding box center [56, 55] width 77 height 10
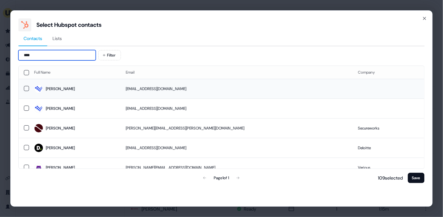
type input "****"
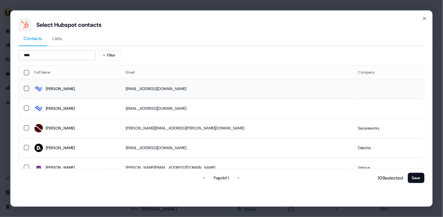
click at [54, 83] on td "[PERSON_NAME]" at bounding box center [75, 89] width 92 height 20
click at [418, 181] on button "Save" at bounding box center [416, 177] width 17 height 10
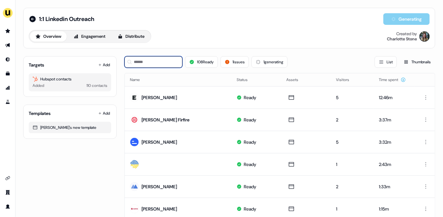
click at [153, 63] on input at bounding box center [153, 62] width 58 height 12
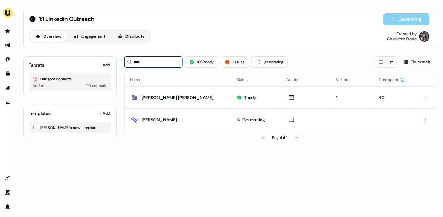
type input "****"
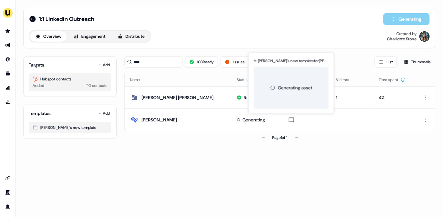
click at [286, 194] on div "1:1 Linkedin Outreach Generating Overview Engagement Distribute Created by [PER…" at bounding box center [228, 108] width 427 height 217
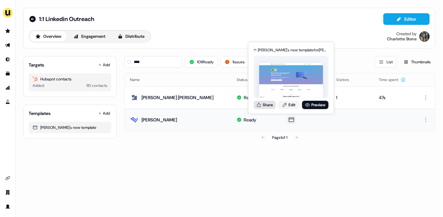
click at [268, 106] on button "Share" at bounding box center [265, 105] width 22 height 8
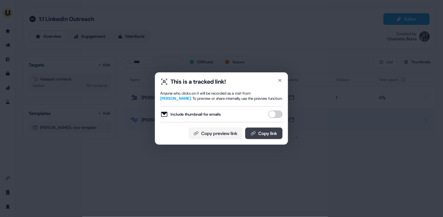
click at [271, 133] on button "Copy link" at bounding box center [263, 133] width 37 height 12
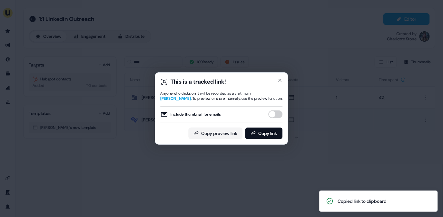
click at [126, 94] on div "This is a tracked link! Anyone who clicks on it will be recorded as a visit fro…" at bounding box center [221, 108] width 443 height 217
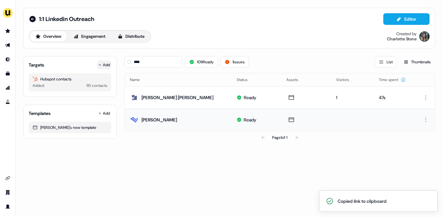
click at [104, 62] on button "Add" at bounding box center [104, 64] width 14 height 9
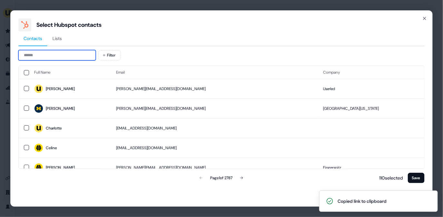
click at [66, 55] on input at bounding box center [56, 55] width 77 height 10
paste input "**********"
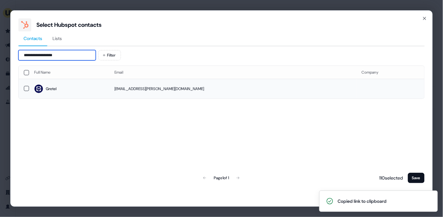
type input "**********"
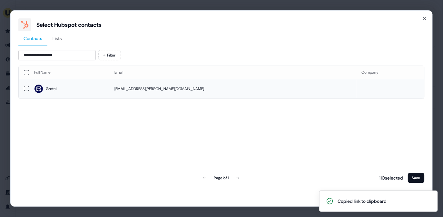
click at [74, 81] on td "Gretel" at bounding box center [69, 89] width 81 height 20
click at [414, 175] on button "Save" at bounding box center [416, 177] width 17 height 10
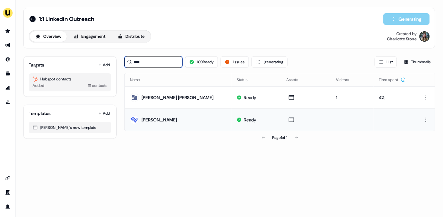
drag, startPoint x: 140, startPoint y: 61, endPoint x: 130, endPoint y: 61, distance: 10.3
click at [130, 62] on div "****" at bounding box center [153, 62] width 58 height 12
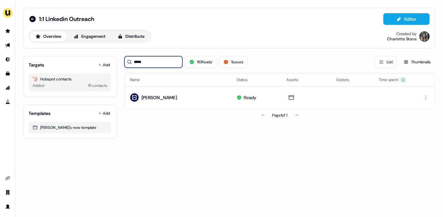
type input "*****"
click at [248, 178] on div "1:1 Linkedin Outreach Editor Overview Engagement Distribute Created by [PERSON_…" at bounding box center [228, 108] width 427 height 217
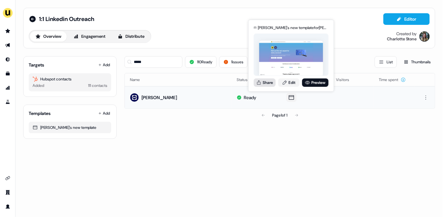
click at [267, 84] on button "Share" at bounding box center [265, 82] width 22 height 8
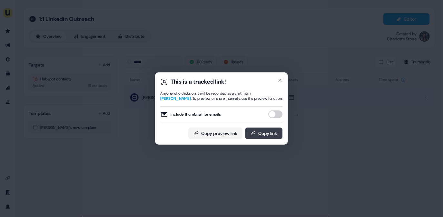
click at [267, 131] on button "Copy link" at bounding box center [263, 133] width 37 height 12
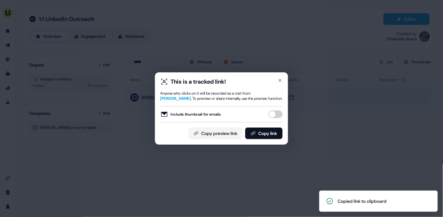
click at [161, 39] on div "This is a tracked link! Anyone who clicks on it will be recorded as a visit fro…" at bounding box center [221, 108] width 443 height 217
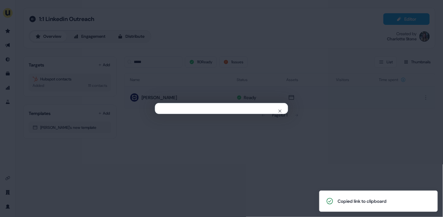
click at [161, 39] on div "Close" at bounding box center [221, 108] width 443 height 217
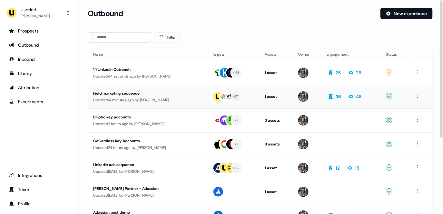
click at [141, 96] on div "Field marketing sequence" at bounding box center [147, 93] width 109 height 6
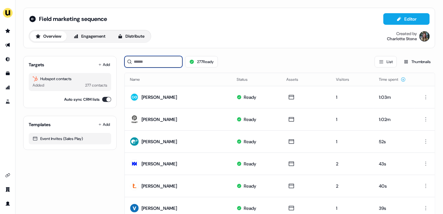
click at [166, 65] on input at bounding box center [153, 62] width 58 height 12
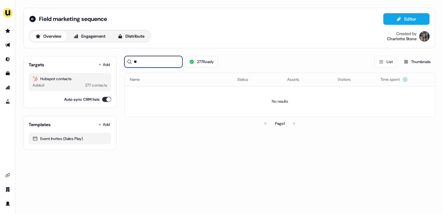
type input "*"
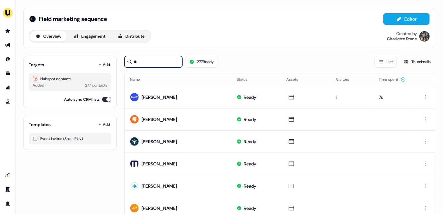
type input "*"
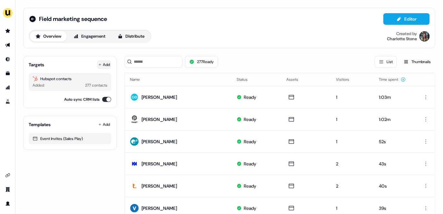
click at [109, 65] on button "Add" at bounding box center [104, 64] width 14 height 9
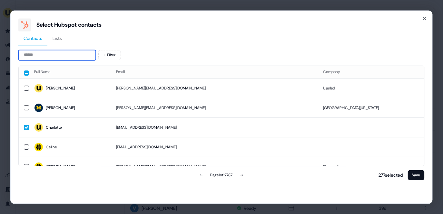
click at [59, 55] on input at bounding box center [56, 55] width 77 height 10
paste input "**********"
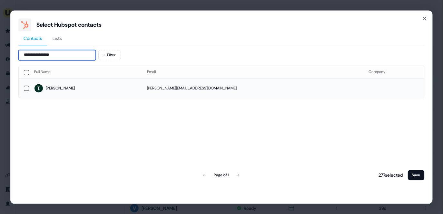
type input "**********"
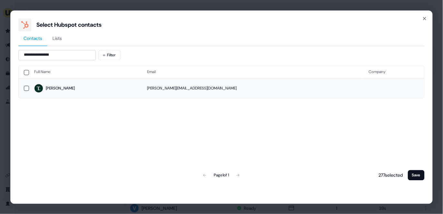
click at [135, 89] on td "Stefany" at bounding box center [85, 89] width 113 height 20
click at [416, 174] on button "Save" at bounding box center [416, 175] width 17 height 10
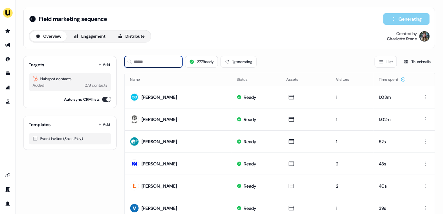
click at [148, 63] on input at bounding box center [153, 62] width 58 height 12
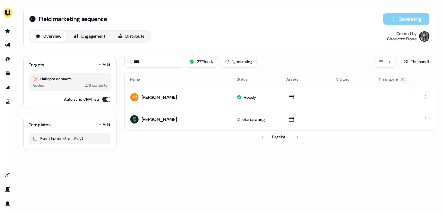
drag, startPoint x: 247, startPoint y: 156, endPoint x: 299, endPoint y: 139, distance: 54.4
click at [247, 156] on div "Field marketing sequence Generating Overview Engagement Distribute Created by C…" at bounding box center [228, 79] width 427 height 158
click at [314, 170] on div "Field marketing sequence Generating Overview Engagement Distribute Created by C…" at bounding box center [228, 107] width 427 height 214
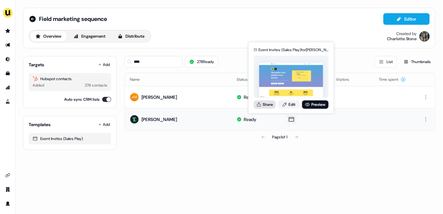
click at [260, 103] on icon at bounding box center [258, 104] width 5 height 5
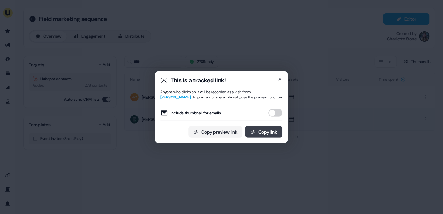
click at [276, 135] on button "Copy link" at bounding box center [263, 132] width 37 height 12
click at [208, 32] on div "This is a tracked link! Anyone who clicks on it will be recorded as a visit fro…" at bounding box center [221, 107] width 443 height 214
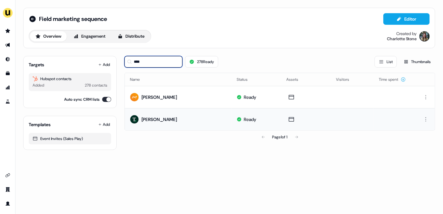
click at [173, 61] on input "****" at bounding box center [153, 62] width 58 height 12
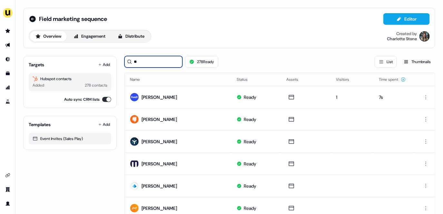
type input "*"
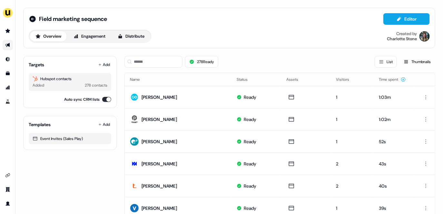
click at [10, 45] on link "Go to outbound experience" at bounding box center [8, 45] width 10 height 10
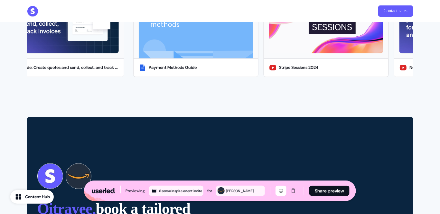
scroll to position [319, 0]
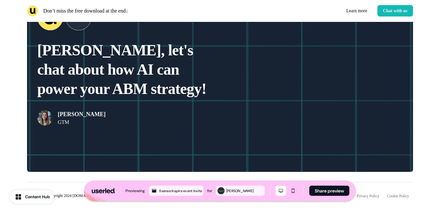
scroll to position [1466, 0]
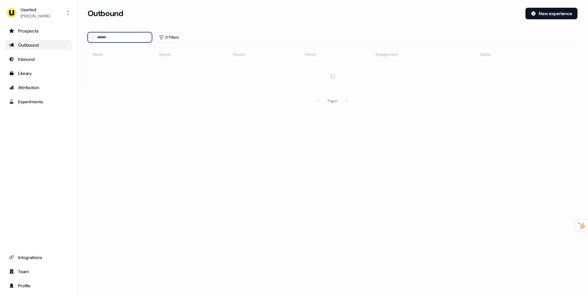
click at [123, 38] on input at bounding box center [120, 37] width 64 height 10
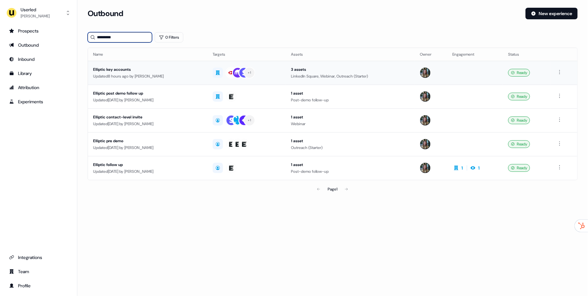
click at [121, 34] on input "********" at bounding box center [120, 37] width 64 height 10
click at [122, 37] on input "********" at bounding box center [120, 37] width 64 height 10
type input "********"
click at [48, 75] on div "Library" at bounding box center [38, 73] width 59 height 6
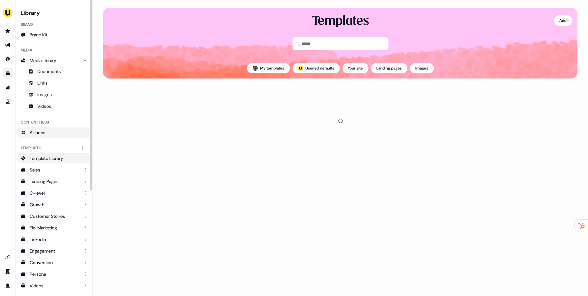
click at [52, 130] on link "All hubs" at bounding box center [54, 133] width 72 height 10
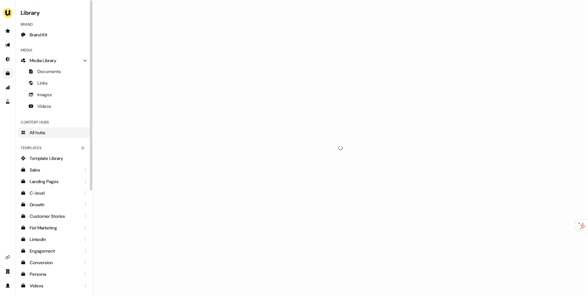
click at [45, 131] on span "All hubs" at bounding box center [38, 133] width 16 height 6
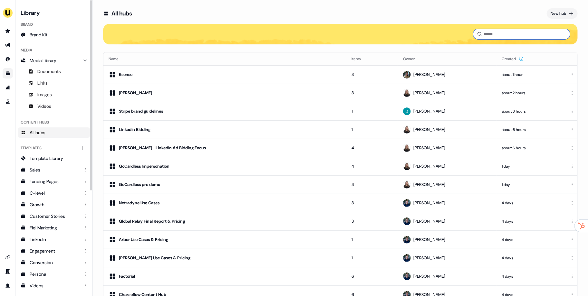
click at [514, 29] on input at bounding box center [521, 34] width 97 height 10
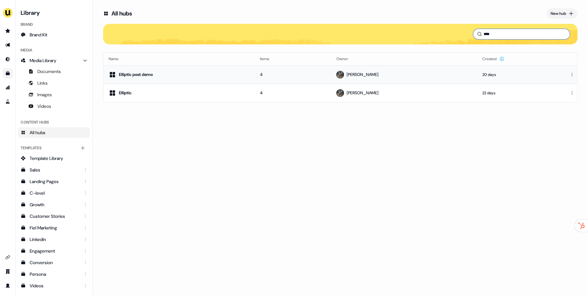
type input "****"
click at [175, 73] on div "Elliptic post demo" at bounding box center [179, 75] width 141 height 8
click at [153, 95] on div "Elliptic" at bounding box center [179, 93] width 141 height 8
